Goal: Task Accomplishment & Management: Complete application form

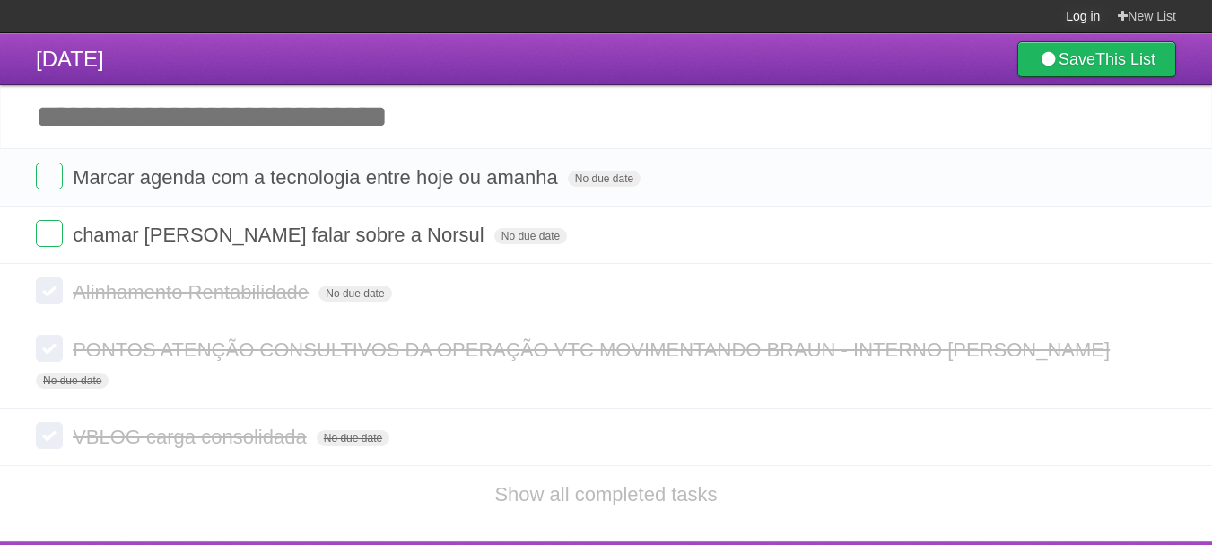
click at [1078, 4] on link "Log in" at bounding box center [1083, 16] width 34 height 32
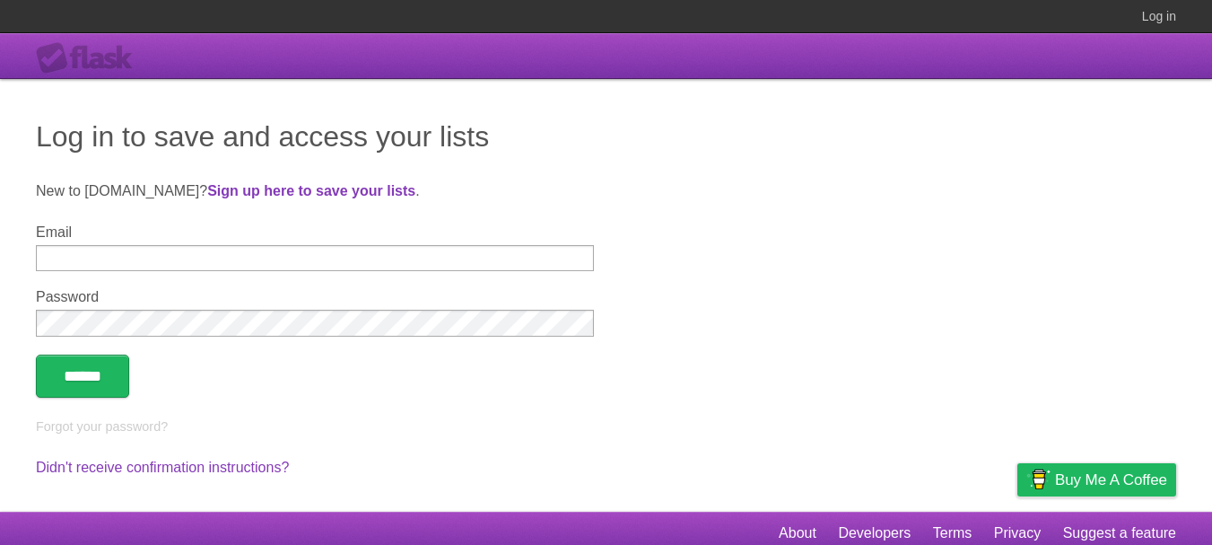
type input "**********"
click at [105, 371] on input "******" at bounding box center [82, 375] width 93 height 43
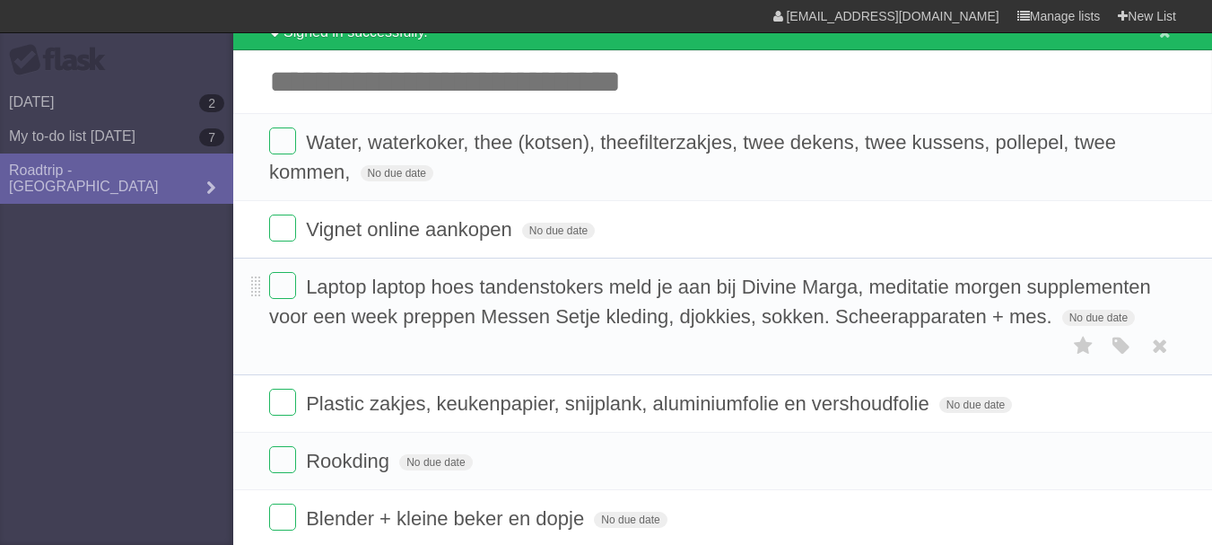
scroll to position [67, 0]
